Goal: Check status: Check status

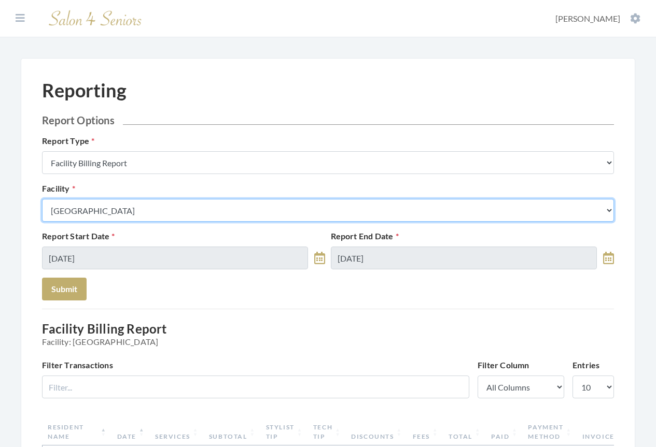
click at [127, 211] on select "Select a Facility Arbor Lakes NH Asher Point Belvedere Commons Brookdale Jones …" at bounding box center [328, 210] width 572 height 23
select select "1"
click at [42, 199] on select "Select a Facility Arbor Lakes NH Asher Point Belvedere Commons Brookdale Jones …" at bounding box center [328, 210] width 572 height 23
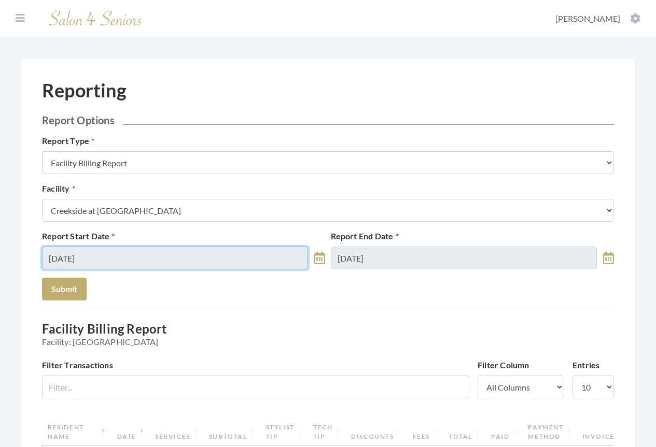
click at [127, 260] on input "10/06/2025" at bounding box center [175, 258] width 266 height 23
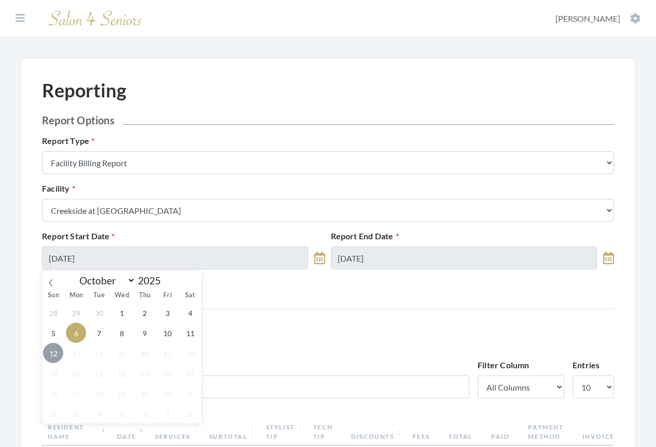
click at [53, 351] on span "12" at bounding box center [53, 353] width 20 height 20
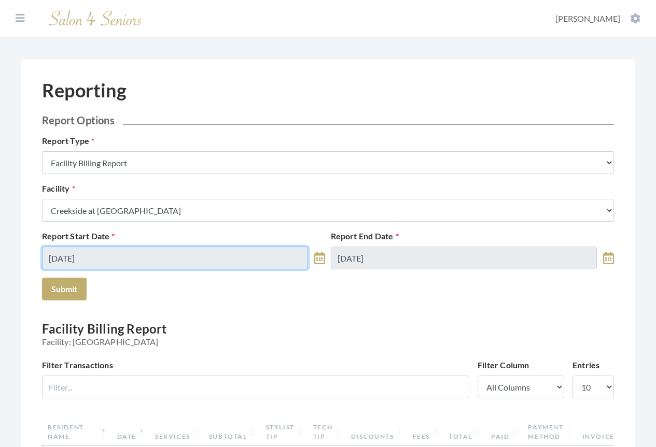
click at [106, 251] on input "[DATE]" at bounding box center [175, 258] width 266 height 23
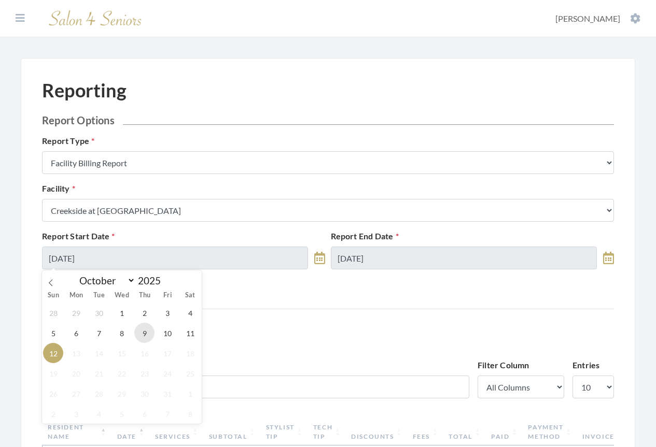
click at [141, 330] on span "9" at bounding box center [144, 333] width 20 height 20
type input "[DATE]"
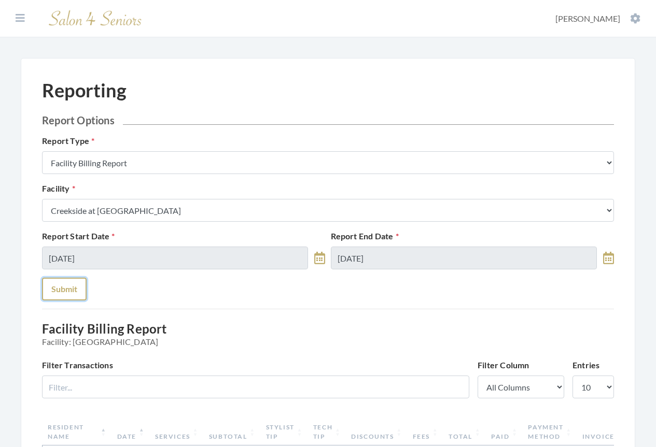
click at [75, 291] on button "Submit" at bounding box center [64, 289] width 45 height 23
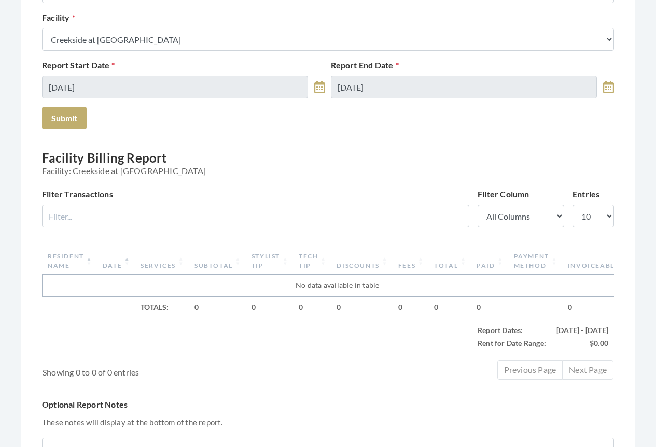
scroll to position [155, 0]
